Goal: Task Accomplishment & Management: Use online tool/utility

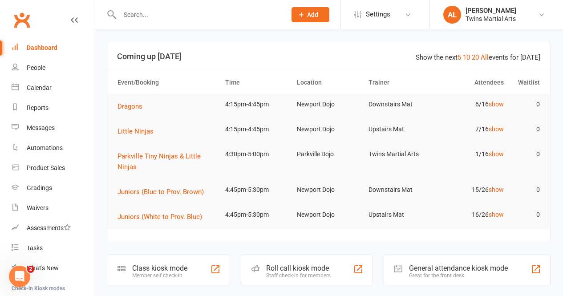
click at [311, 265] on div "Roll call kiosk mode" at bounding box center [298, 268] width 65 height 8
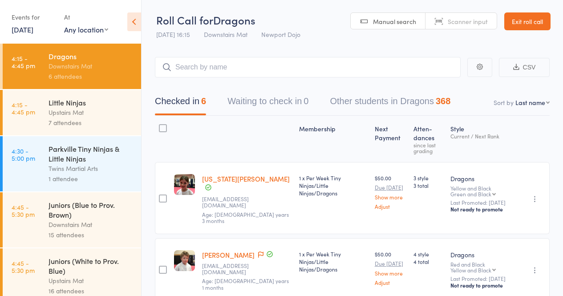
click at [65, 181] on div "1 attendee" at bounding box center [91, 179] width 85 height 10
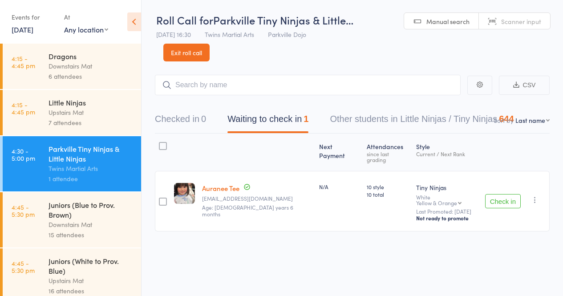
click at [509, 194] on button "Check in" at bounding box center [504, 201] width 36 height 14
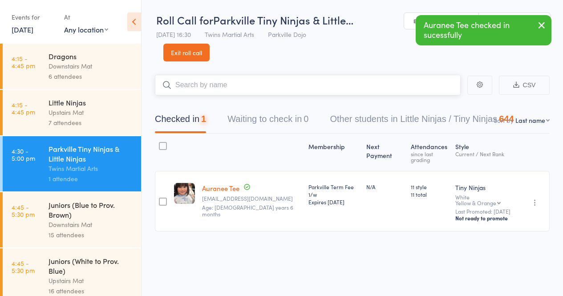
click at [254, 85] on input "search" at bounding box center [308, 85] width 306 height 20
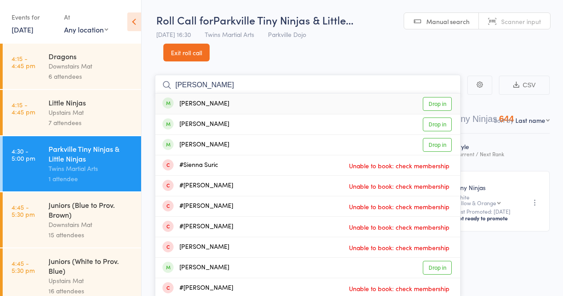
type input "Sienna Bartold"
click at [427, 104] on link "Drop in" at bounding box center [437, 104] width 29 height 14
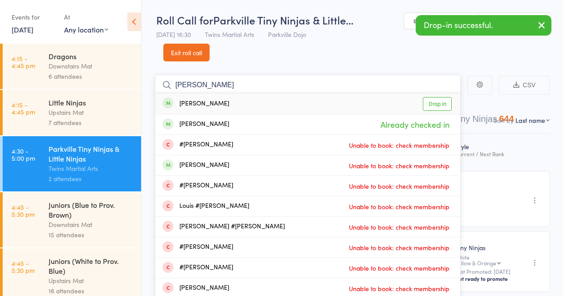
type input "Louie Bartold"
click at [438, 105] on link "Drop in" at bounding box center [437, 104] width 29 height 14
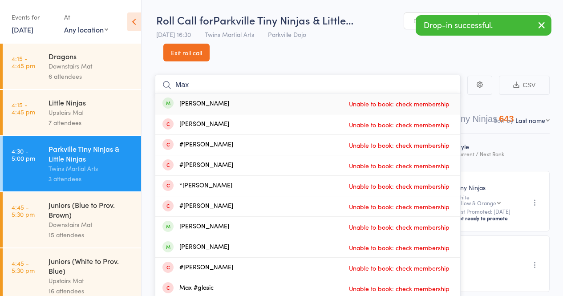
scroll to position [77, 0]
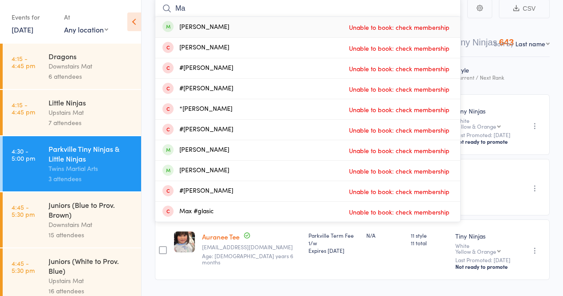
type input "M"
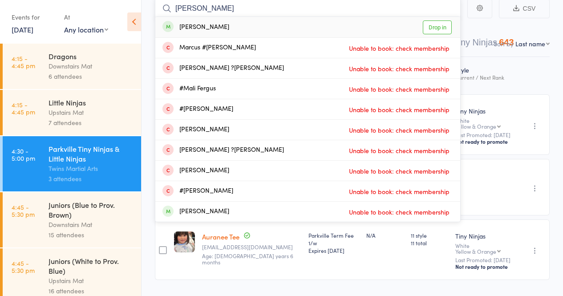
type input "Magnus"
click at [434, 25] on link "Drop in" at bounding box center [437, 27] width 29 height 14
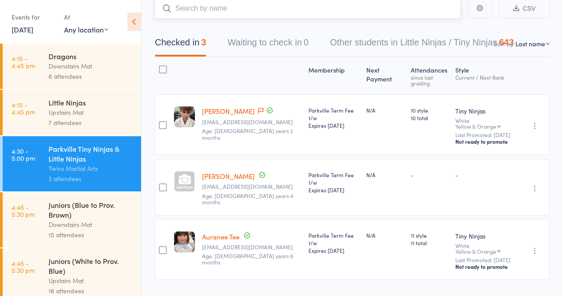
scroll to position [75, 0]
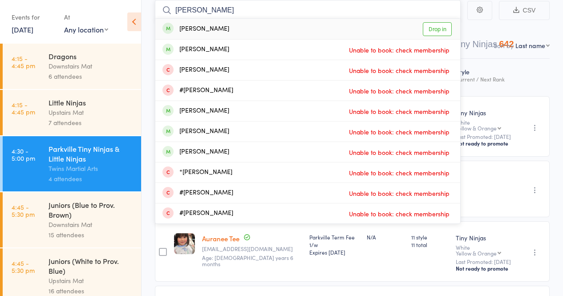
type input "Max Dorevitch"
click at [445, 32] on link "Drop in" at bounding box center [437, 29] width 29 height 14
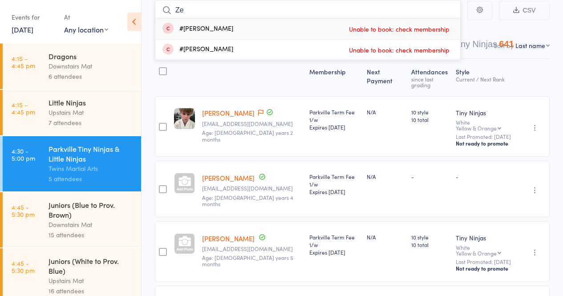
type input "Z"
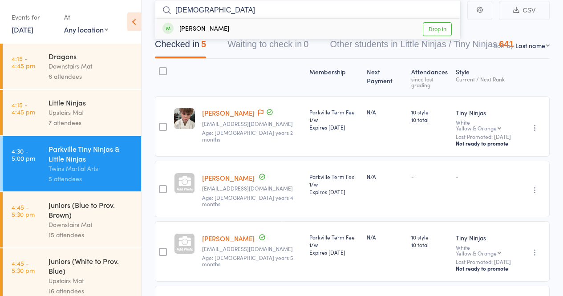
type input "Ezekiel"
click at [444, 28] on link "Drop in" at bounding box center [437, 29] width 29 height 14
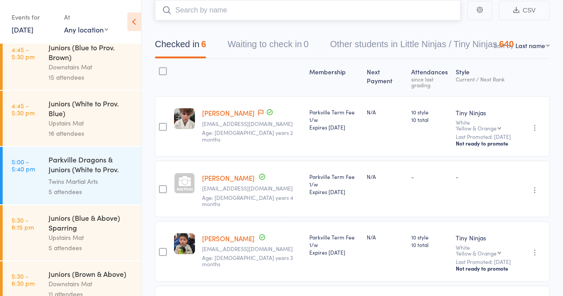
scroll to position [152, 0]
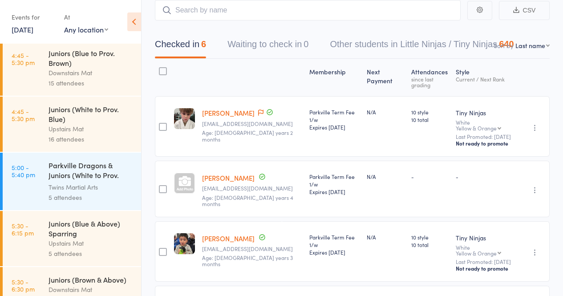
click at [56, 172] on div "Parkville Dragons & Juniors (White to Prov. Blue)" at bounding box center [91, 171] width 85 height 22
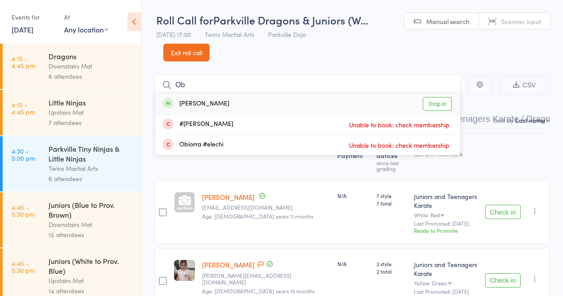
type input "O"
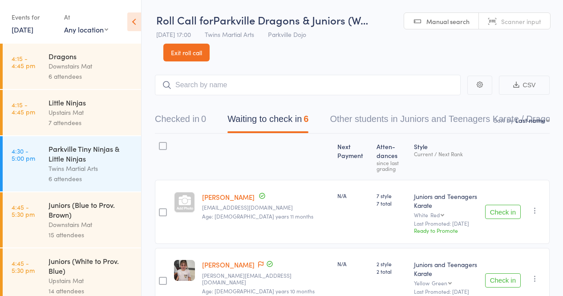
click at [182, 48] on link "Exit roll call" at bounding box center [186, 53] width 46 height 18
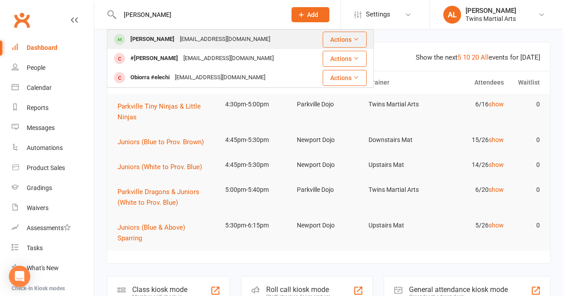
type input "Obie"
click at [161, 37] on div "Obie Wilson" at bounding box center [152, 39] width 49 height 13
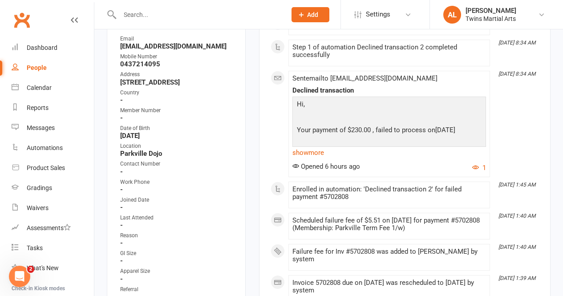
scroll to position [178, 0]
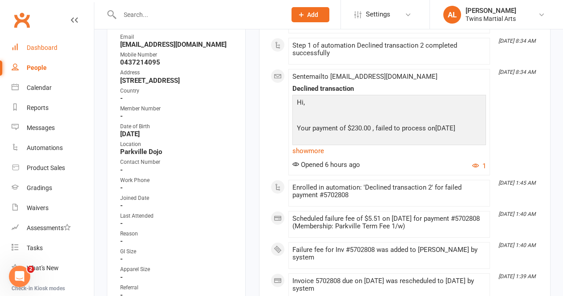
click at [31, 41] on link "Dashboard" at bounding box center [53, 48] width 82 height 20
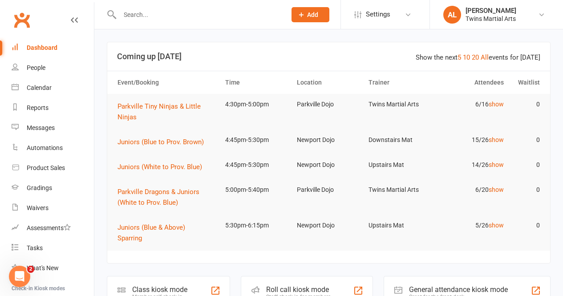
click at [336, 290] on div "Roll call kiosk mode Staff check-in for members" at bounding box center [307, 291] width 133 height 31
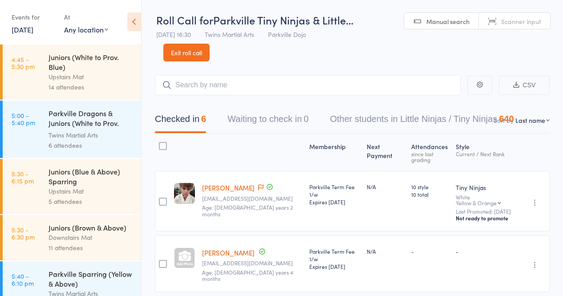
scroll to position [223, 0]
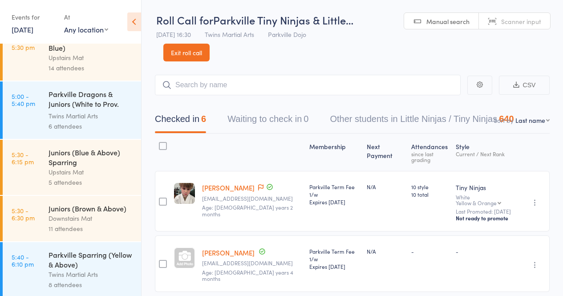
click at [46, 112] on link "5:00 - 5:40 pm Parkville Dragons & Juniors (White to Prov. Blue) Twins Martial …" at bounding box center [72, 110] width 139 height 57
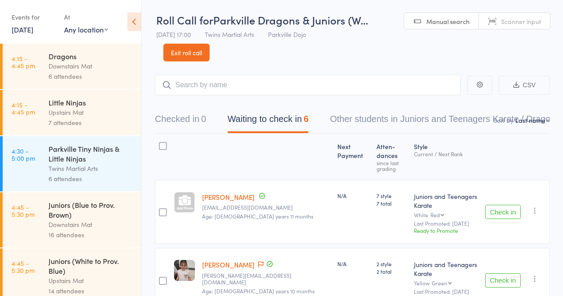
click at [516, 205] on button "Check in" at bounding box center [504, 212] width 36 height 14
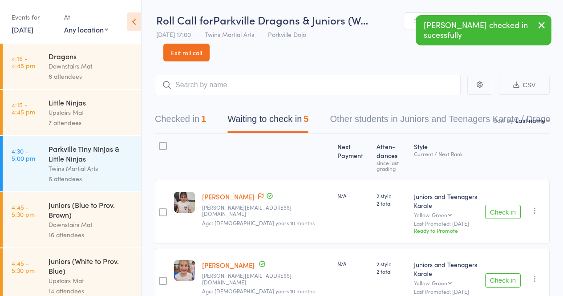
click at [516, 205] on button "Check in" at bounding box center [504, 212] width 36 height 14
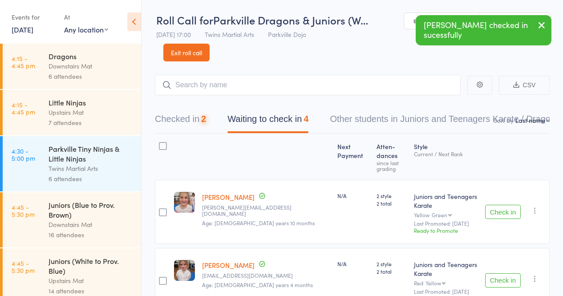
click at [516, 205] on button "Check in" at bounding box center [504, 212] width 36 height 14
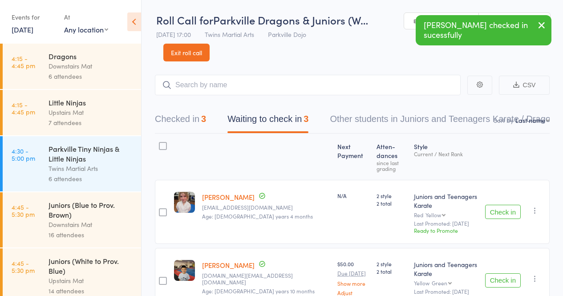
scroll to position [46, 0]
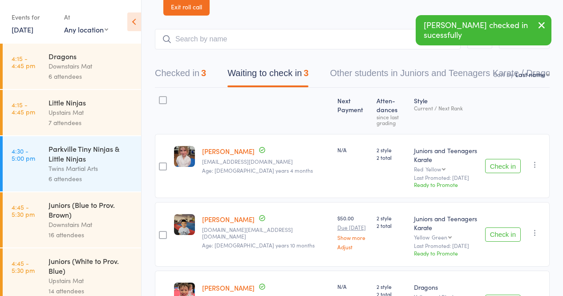
click at [499, 228] on button "Check in" at bounding box center [504, 235] width 36 height 14
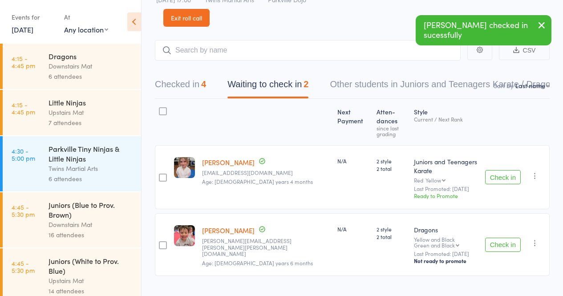
click at [502, 238] on button "Check in" at bounding box center [504, 245] width 36 height 14
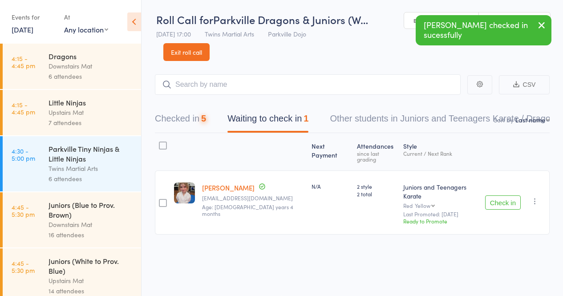
scroll to position [0, 0]
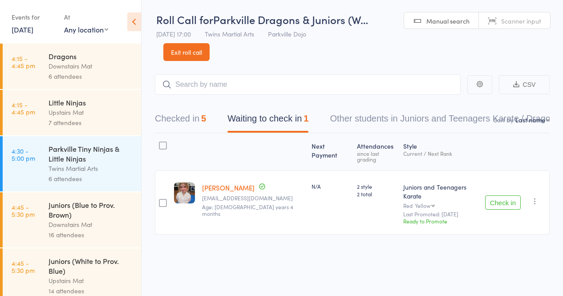
click at [503, 196] on button "Check in" at bounding box center [504, 203] width 36 height 14
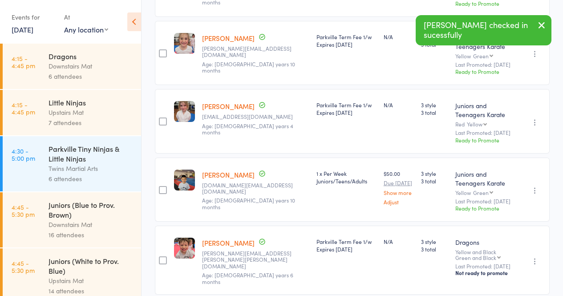
scroll to position [0, 0]
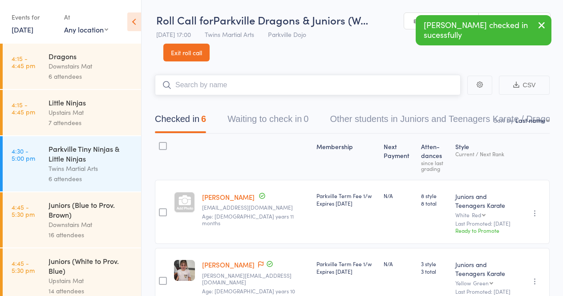
click at [264, 85] on input "search" at bounding box center [308, 85] width 306 height 20
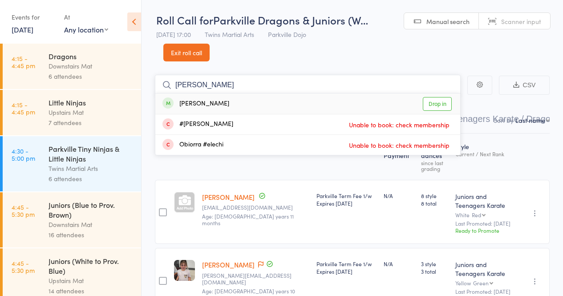
type input "Obie"
click at [447, 104] on link "Drop in" at bounding box center [437, 104] width 29 height 14
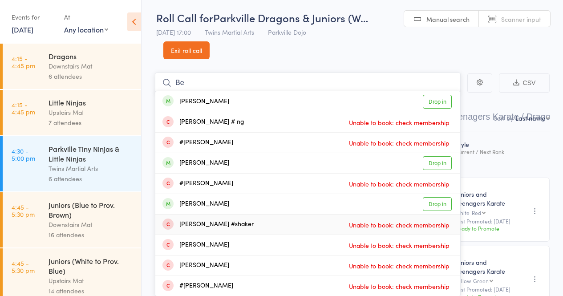
type input "B"
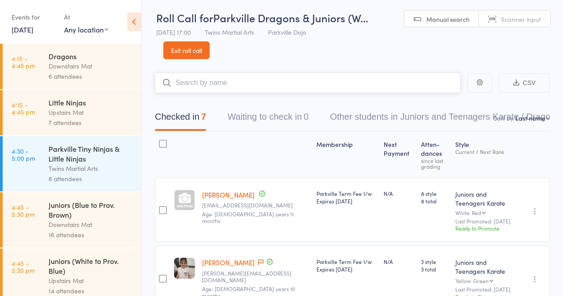
scroll to position [3, 0]
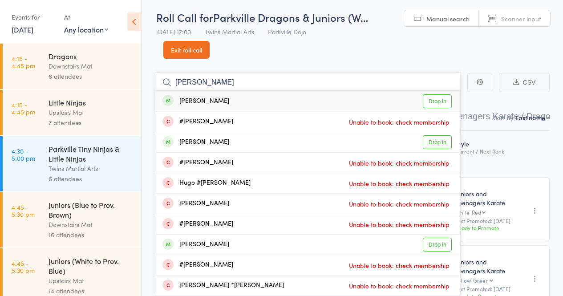
type input "Hugo Coleman"
click at [433, 102] on link "Drop in" at bounding box center [437, 101] width 29 height 14
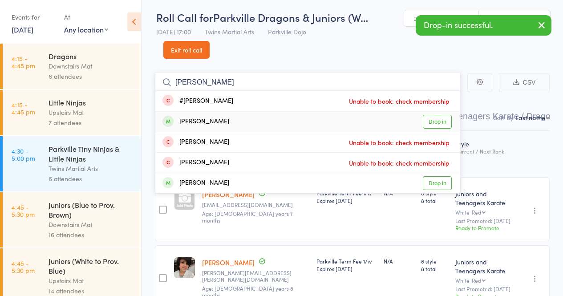
type input "Jeremy"
click at [436, 123] on link "Drop in" at bounding box center [437, 122] width 29 height 14
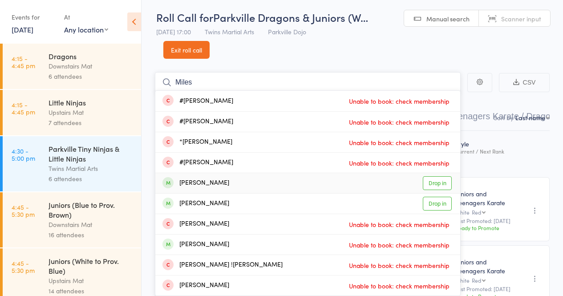
type input "Miles"
click at [430, 182] on link "Drop in" at bounding box center [437, 183] width 29 height 14
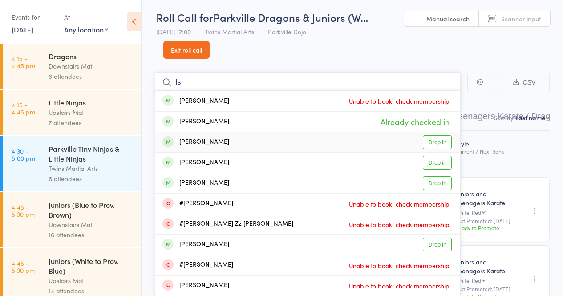
type input "I"
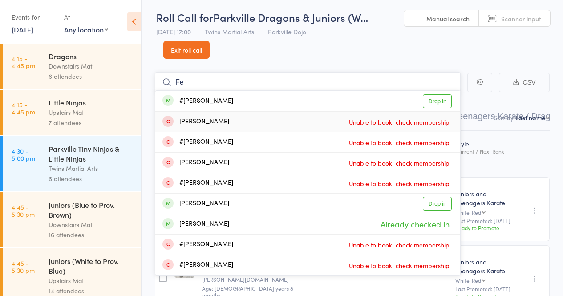
type input "F"
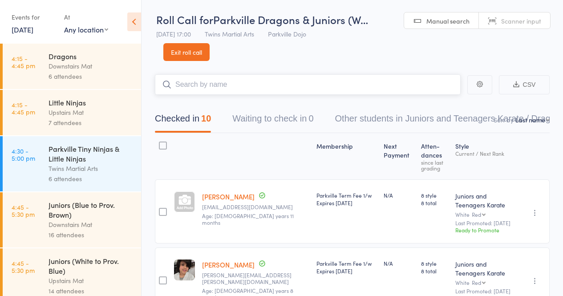
scroll to position [0, 0]
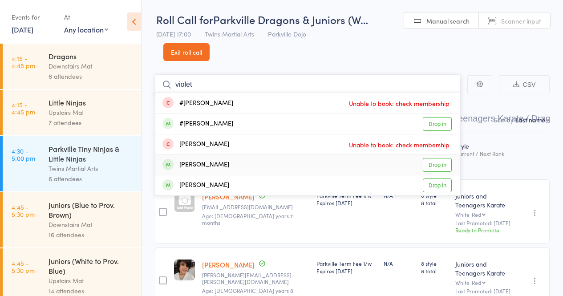
type input "violet"
click at [435, 159] on link "Drop in" at bounding box center [437, 165] width 29 height 14
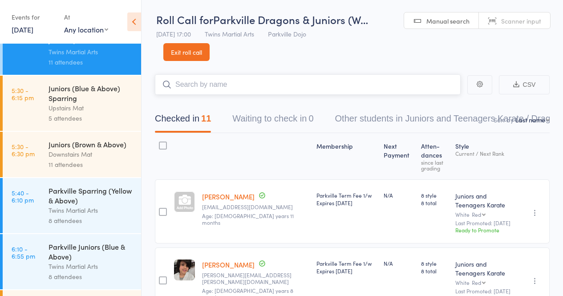
scroll to position [288, 0]
click at [84, 196] on div "Parkville Sparring (Yellow & Above)" at bounding box center [91, 195] width 85 height 20
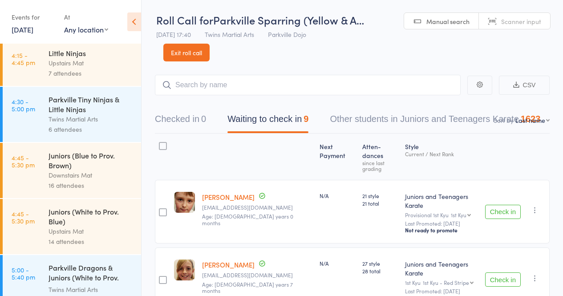
click at [495, 205] on button "Check in" at bounding box center [504, 212] width 36 height 14
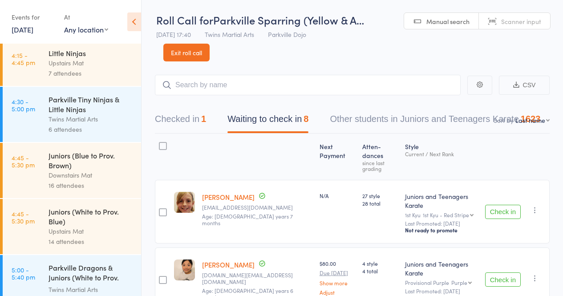
click at [506, 205] on button "Check in" at bounding box center [504, 212] width 36 height 14
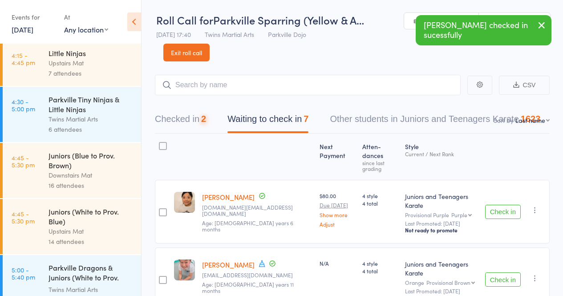
click at [506, 205] on button "Check in" at bounding box center [504, 212] width 36 height 14
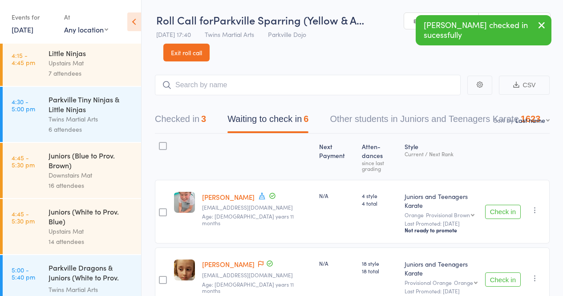
click at [506, 205] on button "Check in" at bounding box center [504, 212] width 36 height 14
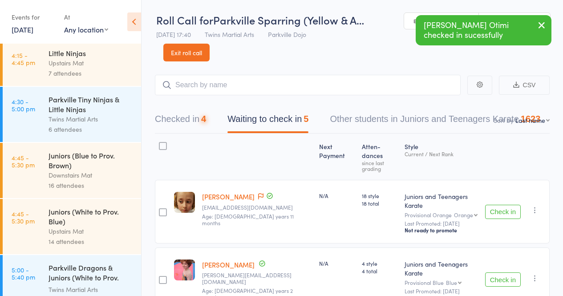
click at [506, 205] on button "Check in" at bounding box center [504, 212] width 36 height 14
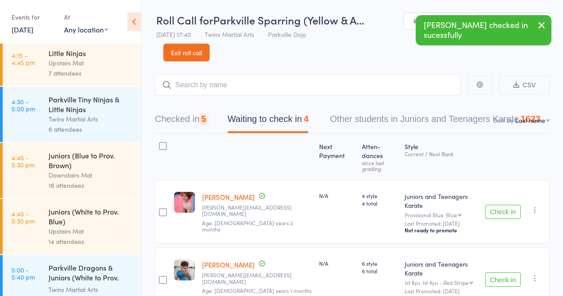
click at [506, 205] on button "Check in" at bounding box center [504, 212] width 36 height 14
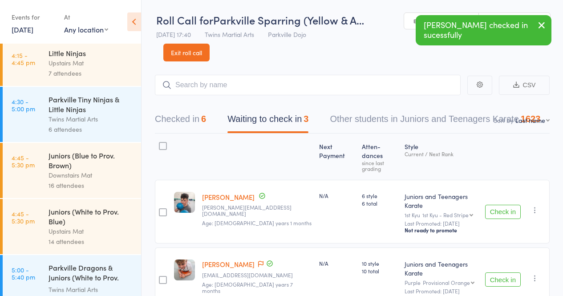
click at [506, 205] on button "Check in" at bounding box center [504, 212] width 36 height 14
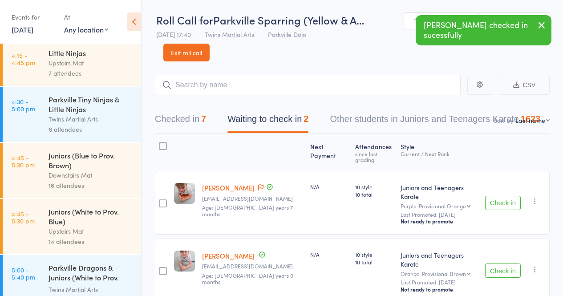
click at [506, 196] on button "Check in" at bounding box center [504, 203] width 36 height 14
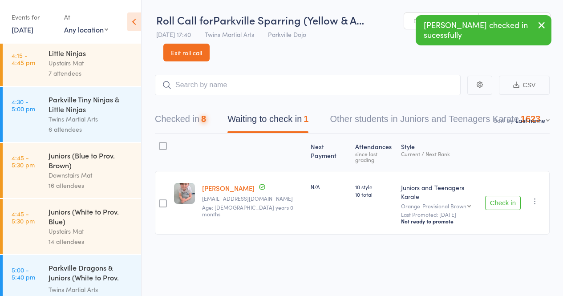
click at [506, 196] on button "Check in" at bounding box center [504, 203] width 36 height 14
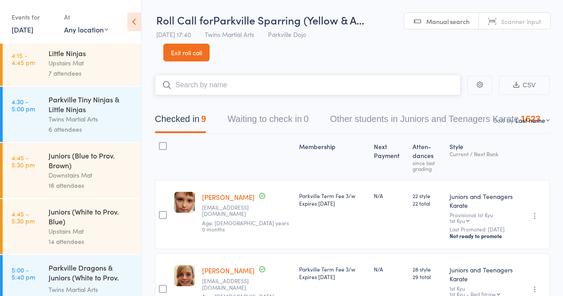
click at [305, 83] on input "search" at bounding box center [308, 85] width 306 height 20
type input "Alexander"
drag, startPoint x: 217, startPoint y: 92, endPoint x: 139, endPoint y: 89, distance: 78.4
click at [139, 89] on div "Roll Call for Parkville Sparring (Yellow & A… 14 Oct 17:40 Twins Martial Arts P…" at bounding box center [281, 148] width 563 height 296
type input "Alex"
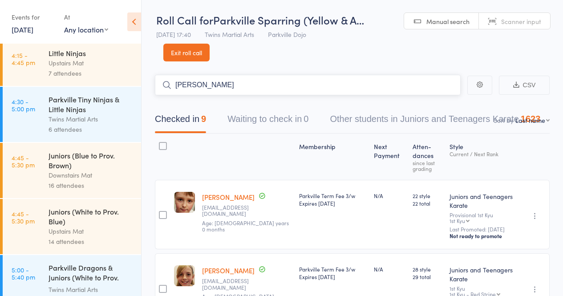
drag, startPoint x: 256, startPoint y: 88, endPoint x: 71, endPoint y: 114, distance: 187.2
click at [71, 114] on div "Roll Call for Parkville Sparring (Yellow & A… 14 Oct 17:40 Twins Martial Arts P…" at bounding box center [281, 148] width 563 height 296
type input "[PERSON_NAME]"
drag, startPoint x: 211, startPoint y: 81, endPoint x: 91, endPoint y: 91, distance: 120.2
click at [91, 91] on div "Roll Call for Parkville Sparring (Yellow & A… 14 Oct 17:40 Twins Martial Arts P…" at bounding box center [281, 148] width 563 height 296
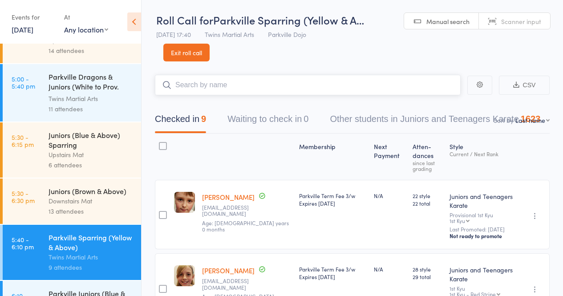
scroll to position [298, 0]
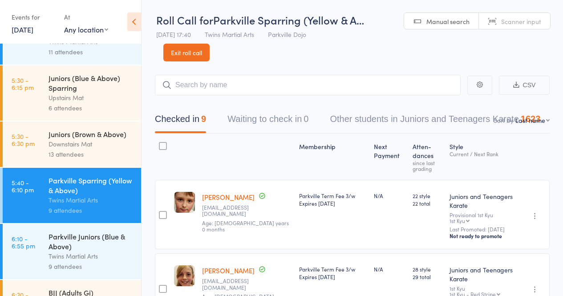
click at [41, 183] on link "5:40 - 6:10 pm Parkville Sparring (Yellow & Above) Twins Martial Arts 9 attende…" at bounding box center [72, 195] width 139 height 55
click at [48, 229] on link "6:10 - 6:55 pm Parkville Juniors (Blue & Above) Twins Martial Arts 9 attendees" at bounding box center [72, 251] width 139 height 55
click at [48, 240] on link "6:10 - 6:55 pm Parkville Juniors (Blue & Above) Twins Martial Arts 9 attendees" at bounding box center [72, 251] width 139 height 55
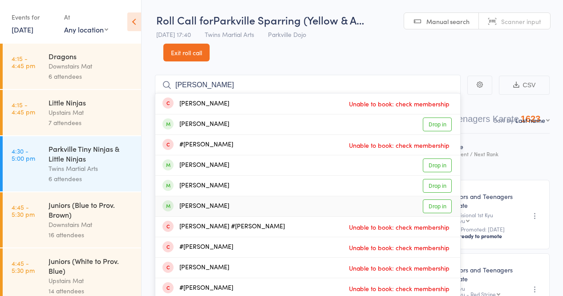
type input "Alexander"
click at [433, 203] on link "Drop in" at bounding box center [437, 207] width 29 height 14
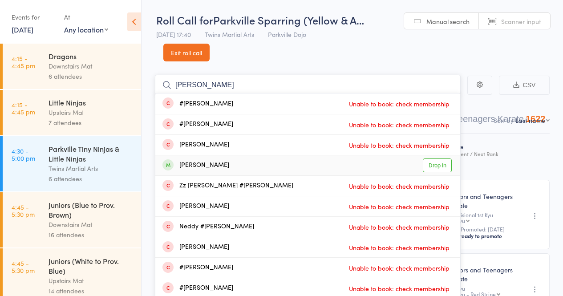
type input "[PERSON_NAME]"
click at [430, 171] on link "Drop in" at bounding box center [437, 166] width 29 height 14
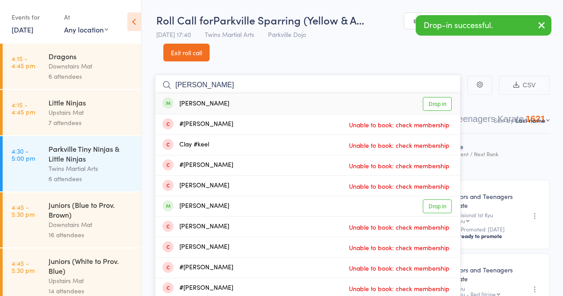
type input "[PERSON_NAME]"
click at [440, 102] on link "Drop in" at bounding box center [437, 104] width 29 height 14
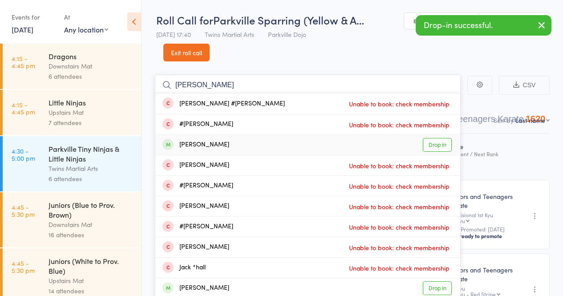
type input "[PERSON_NAME]"
click at [433, 146] on link "Drop in" at bounding box center [437, 145] width 29 height 14
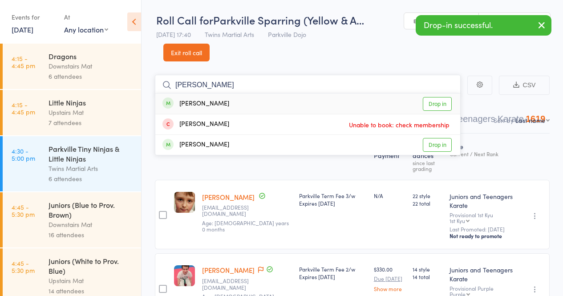
type input "[PERSON_NAME]"
click at [427, 98] on link "Drop in" at bounding box center [437, 104] width 29 height 14
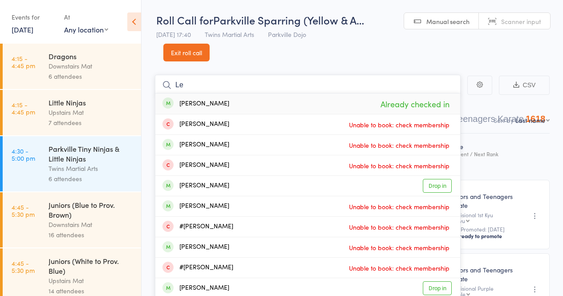
type input "L"
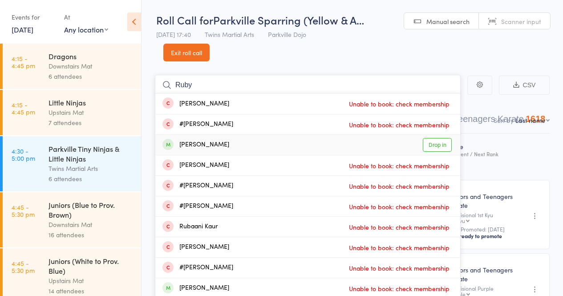
type input "Ruby"
click at [439, 147] on link "Drop in" at bounding box center [437, 145] width 29 height 14
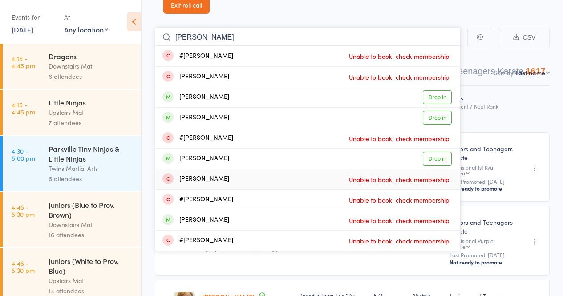
scroll to position [46, 0]
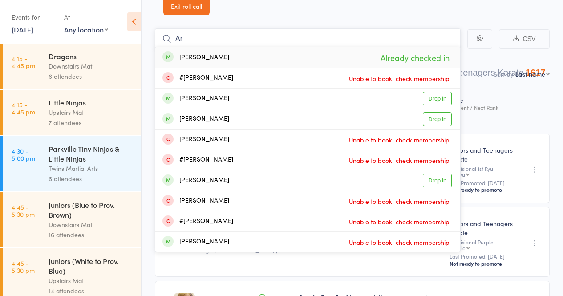
type input "A"
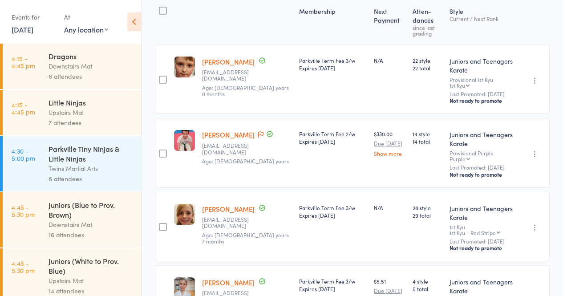
scroll to position [0, 0]
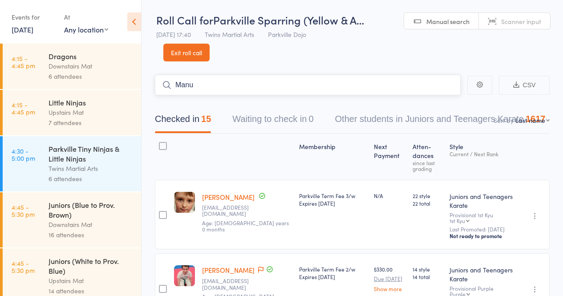
click at [279, 84] on input "Manu" at bounding box center [308, 85] width 306 height 20
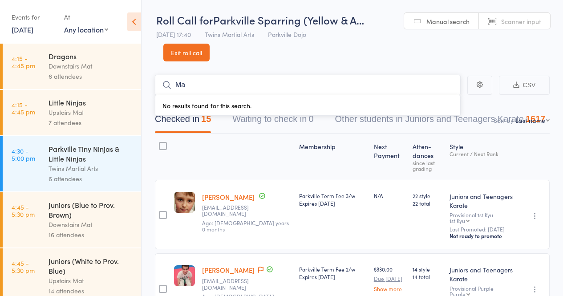
type input "M"
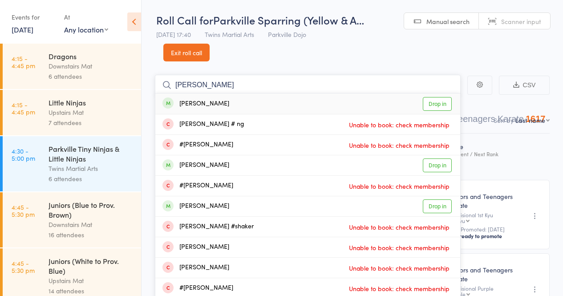
type input "[PERSON_NAME]"
click at [434, 105] on link "Drop in" at bounding box center [437, 104] width 29 height 14
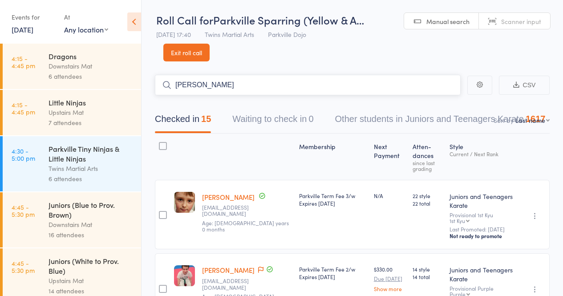
type input "Manu Velani roberts"
drag, startPoint x: 273, startPoint y: 86, endPoint x: 127, endPoint y: 87, distance: 146.1
click at [127, 87] on div "Roll Call for Parkville Sparring (Yellow & A… 14 Oct 17:40 Twins Martial Arts P…" at bounding box center [281, 148] width 563 height 296
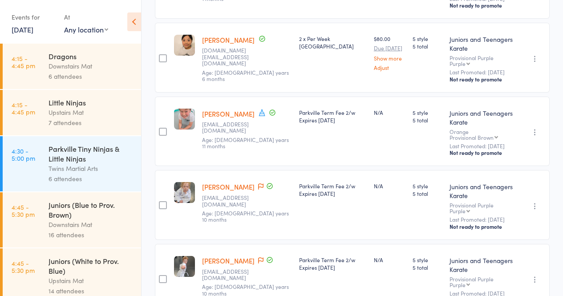
scroll to position [159, 0]
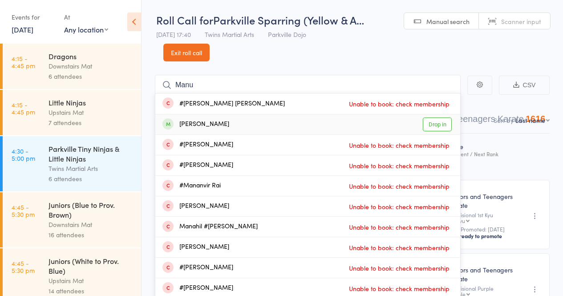
type input "Manu"
click at [431, 127] on link "Drop in" at bounding box center [437, 125] width 29 height 14
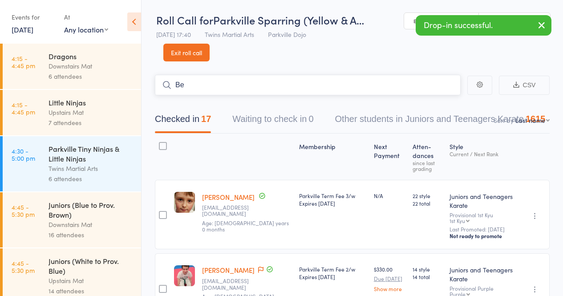
type input "B"
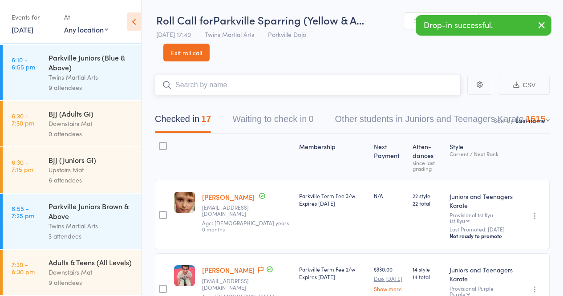
scroll to position [472, 0]
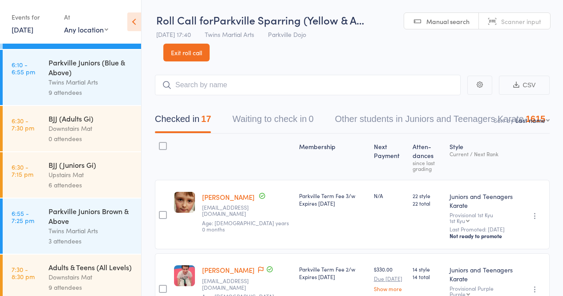
click at [68, 74] on div "Parkville Juniors (Blue & Above)" at bounding box center [91, 67] width 85 height 20
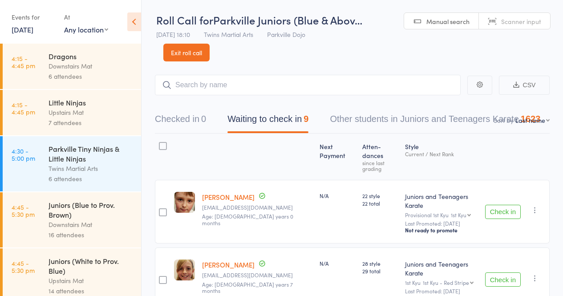
click at [509, 205] on button "Check in" at bounding box center [504, 212] width 36 height 14
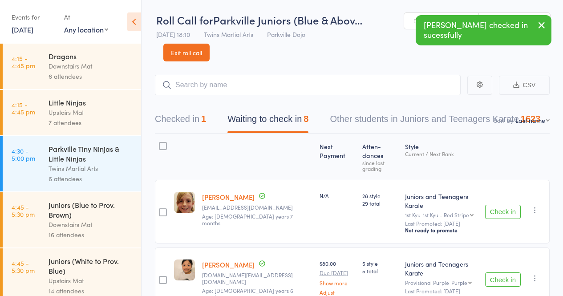
click at [510, 205] on button "Check in" at bounding box center [504, 212] width 36 height 14
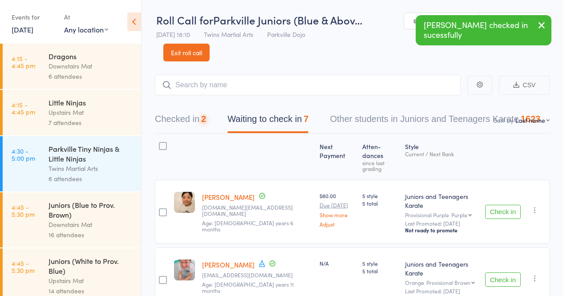
click at [510, 205] on button "Check in" at bounding box center [504, 212] width 36 height 14
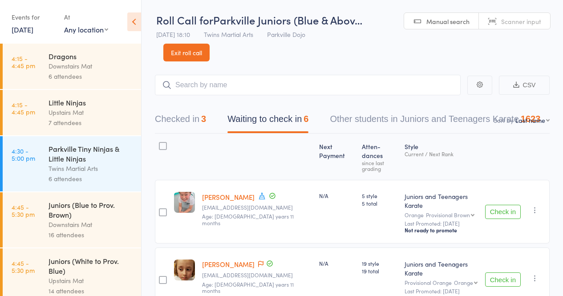
click at [510, 205] on button "Check in" at bounding box center [504, 212] width 36 height 14
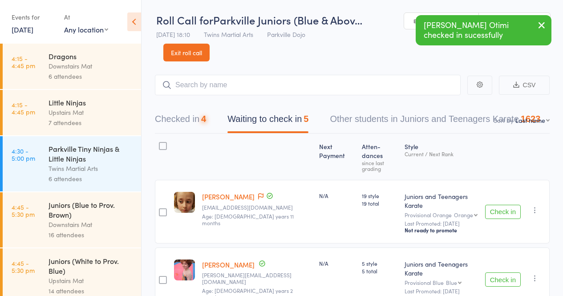
click at [510, 205] on button "Check in" at bounding box center [504, 212] width 36 height 14
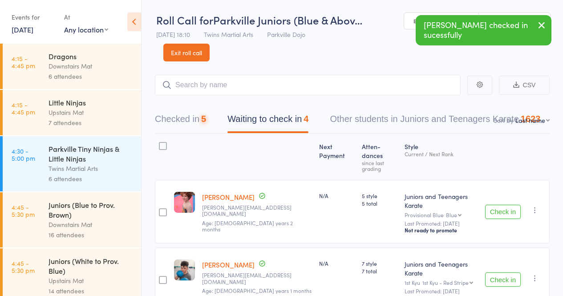
click at [510, 205] on button "Check in" at bounding box center [504, 212] width 36 height 14
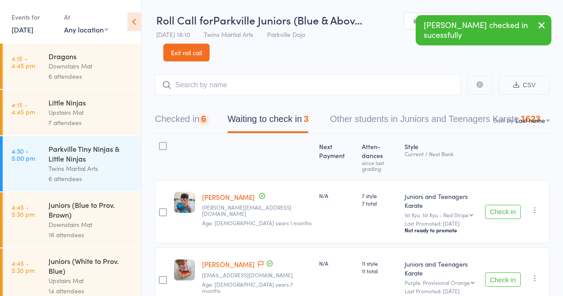
click at [510, 205] on button "Check in" at bounding box center [504, 212] width 36 height 14
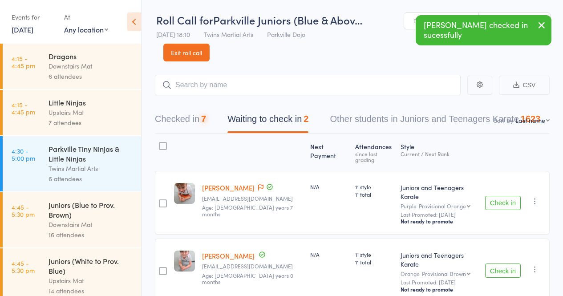
click at [510, 196] on button "Check in" at bounding box center [504, 203] width 36 height 14
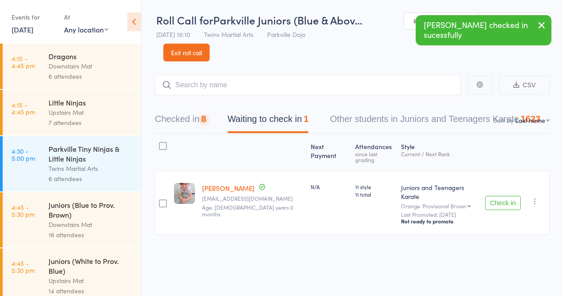
click at [510, 196] on button "Check in" at bounding box center [504, 203] width 36 height 14
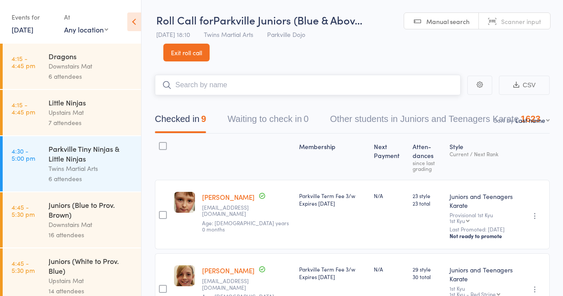
click at [353, 86] on input "search" at bounding box center [308, 85] width 306 height 20
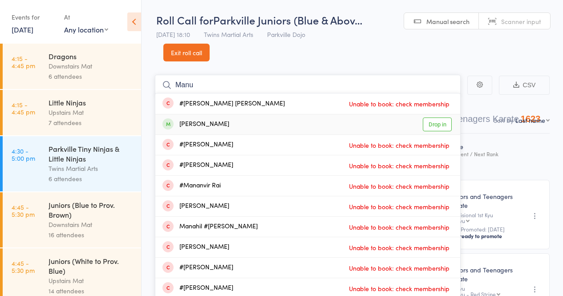
type input "Manu"
click at [447, 124] on link "Drop in" at bounding box center [437, 125] width 29 height 14
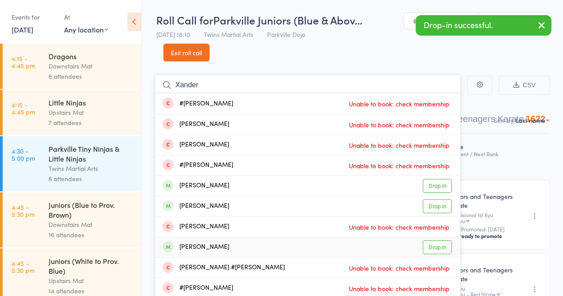
type input "Xander"
click at [429, 249] on link "Drop in" at bounding box center [437, 248] width 29 height 14
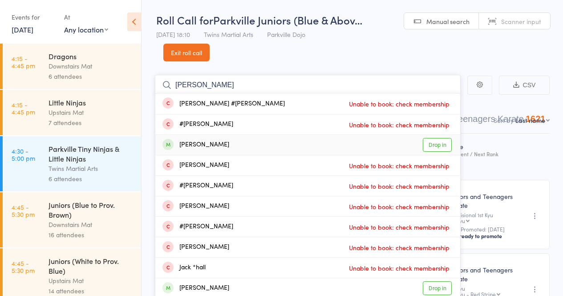
type input "[PERSON_NAME]"
click at [439, 144] on link "Drop in" at bounding box center [437, 145] width 29 height 14
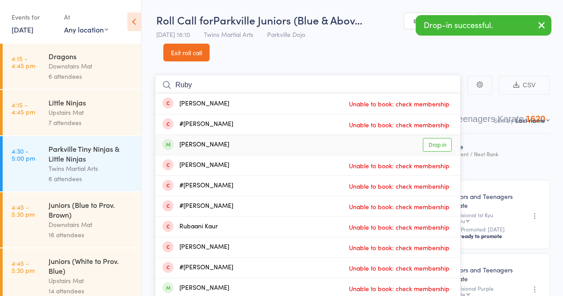
type input "Ruby"
click at [429, 144] on link "Drop in" at bounding box center [437, 145] width 29 height 14
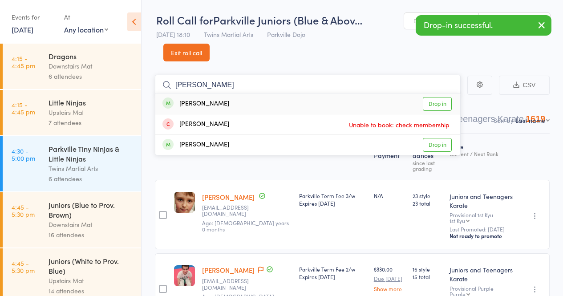
type input "[PERSON_NAME]"
click at [434, 108] on link "Drop in" at bounding box center [437, 104] width 29 height 14
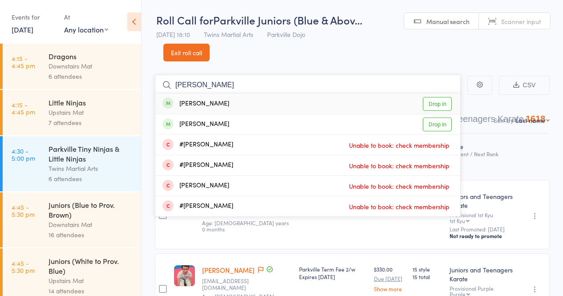
type input "[PERSON_NAME]"
click at [441, 106] on link "Drop in" at bounding box center [437, 104] width 29 height 14
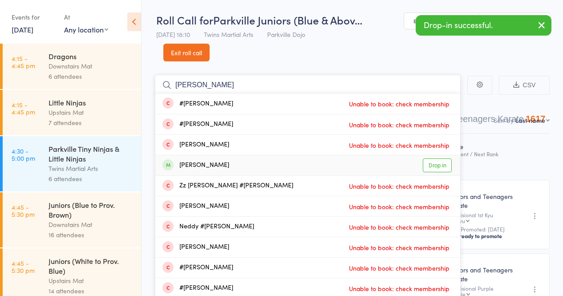
type input "[PERSON_NAME]"
click at [442, 170] on link "Drop in" at bounding box center [437, 166] width 29 height 14
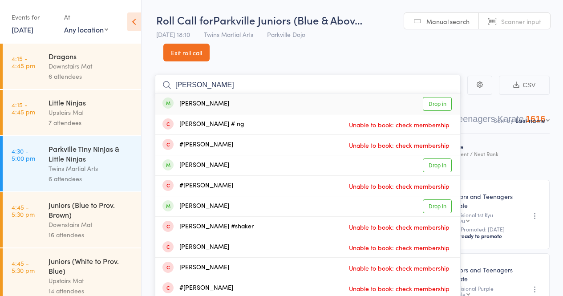
type input "[PERSON_NAME]"
click at [438, 109] on link "Drop in" at bounding box center [437, 104] width 29 height 14
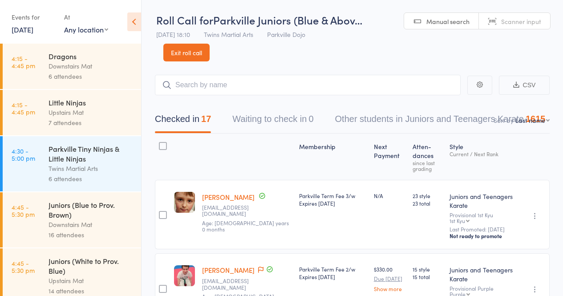
click at [0, 110] on div at bounding box center [1, 112] width 3 height 45
click at [51, 183] on div "6 attendees" at bounding box center [91, 179] width 85 height 10
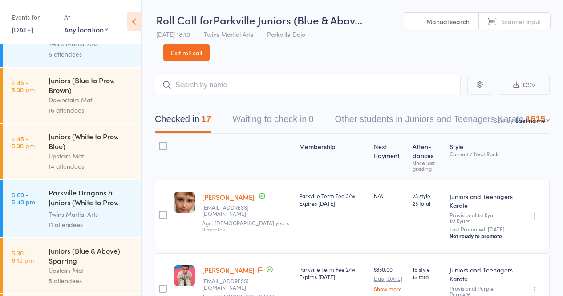
click at [57, 215] on div "Twins Martial Arts" at bounding box center [91, 214] width 85 height 10
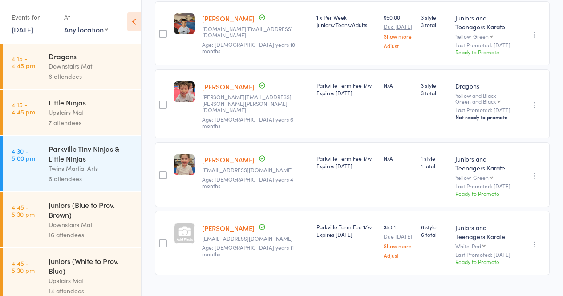
scroll to position [632, 0]
